Goal: Ask a question

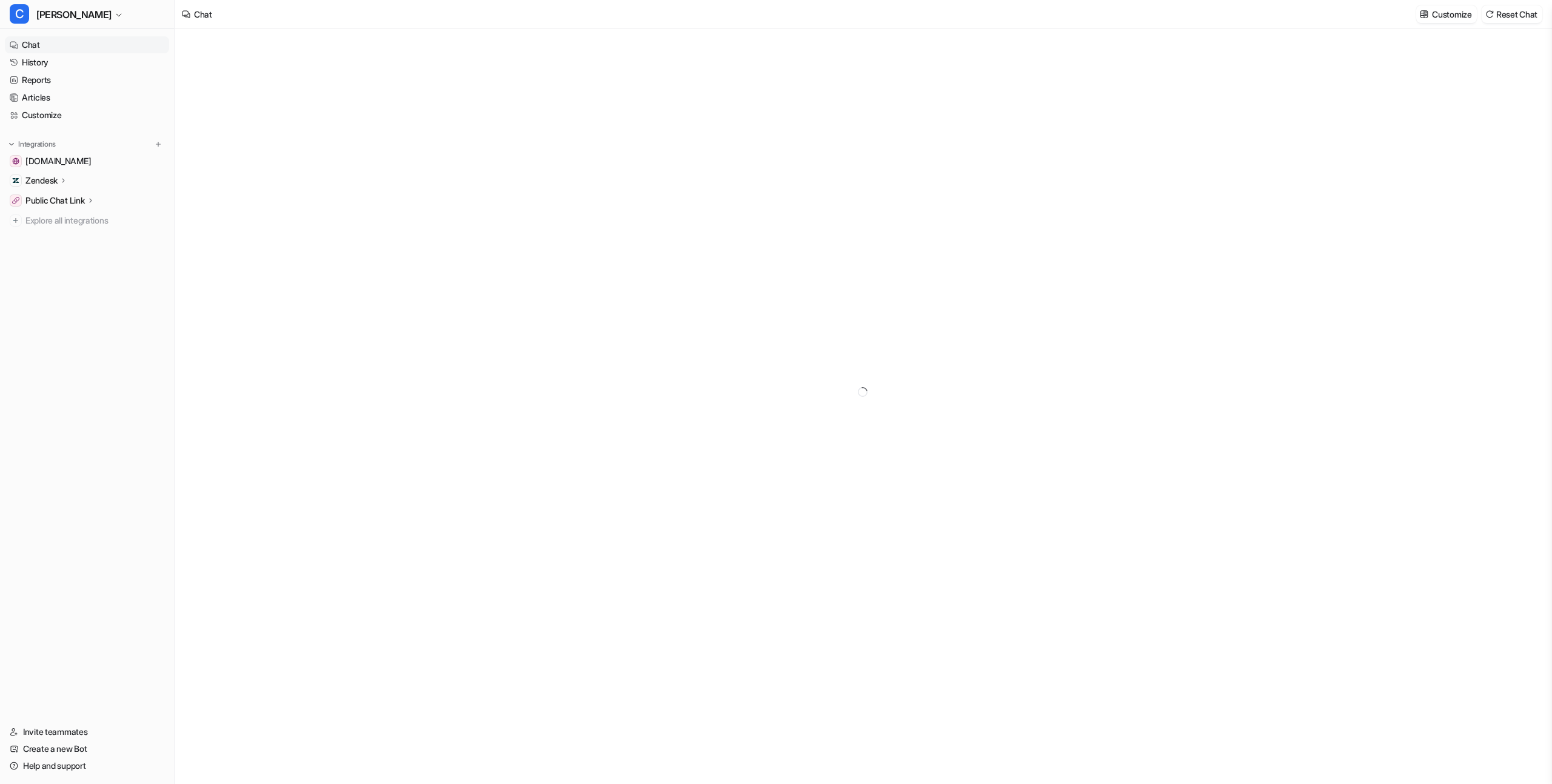
type textarea "**********"
click at [57, 70] on link "History" at bounding box center [87, 62] width 164 height 17
click at [57, 67] on link "History" at bounding box center [87, 62] width 164 height 17
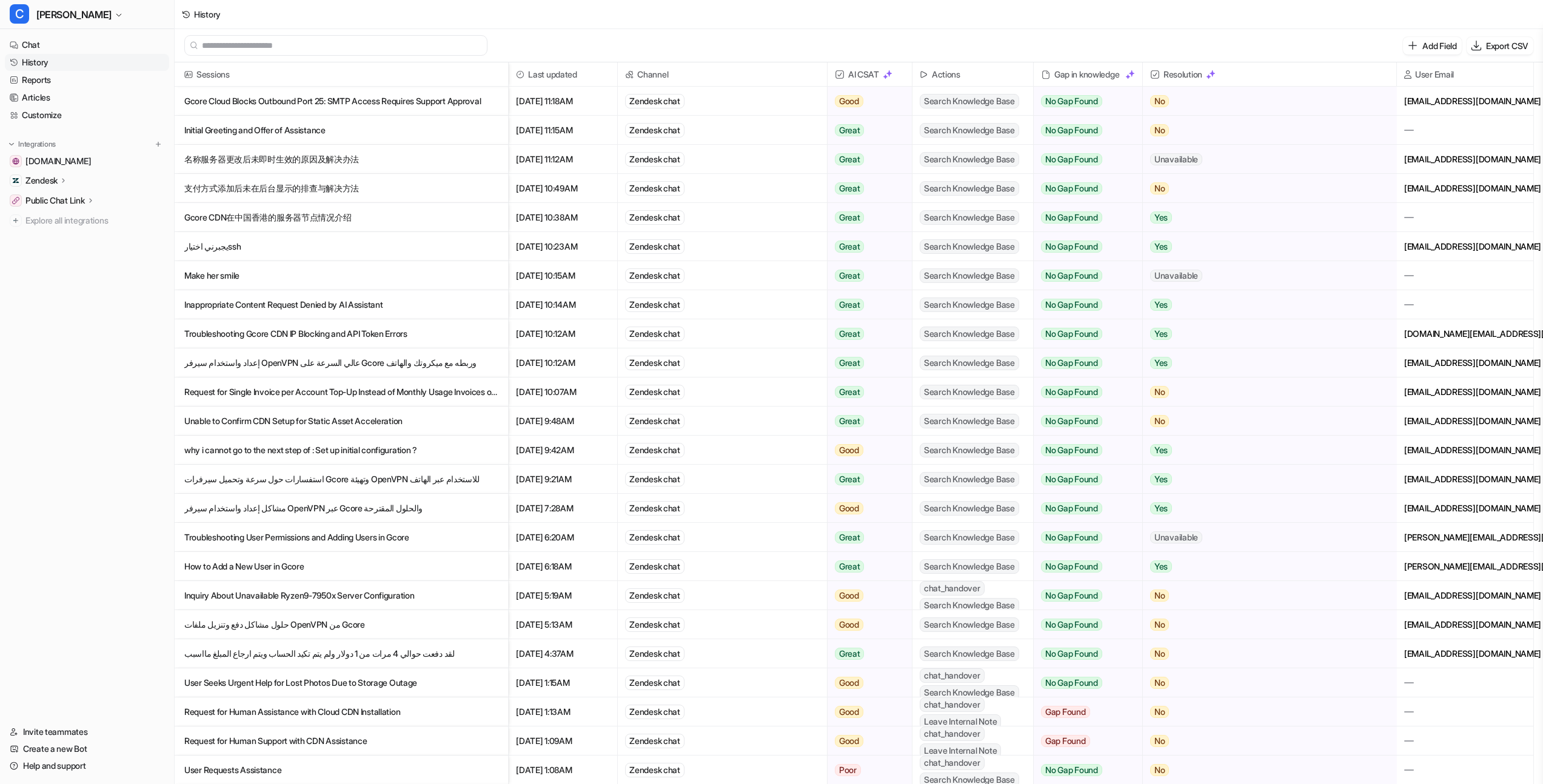
click at [280, 303] on p "Inappropriate Content Request Denied by AI Assistant" at bounding box center [342, 304] width 314 height 29
